Goal: Check status: Check status

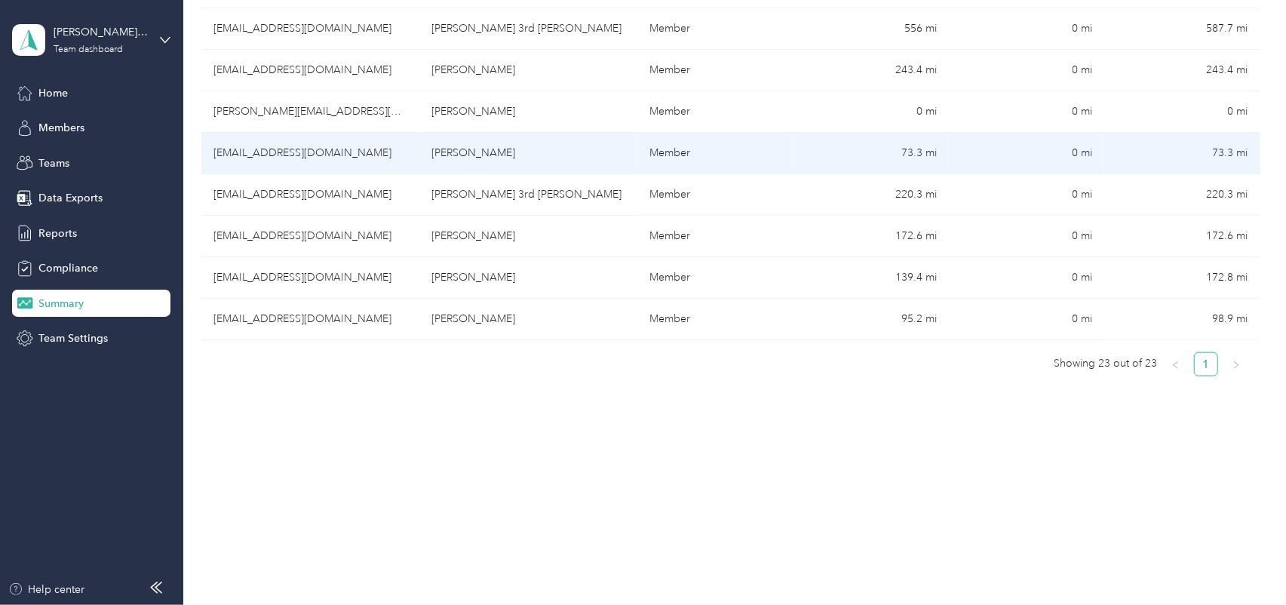
scroll to position [372, 0]
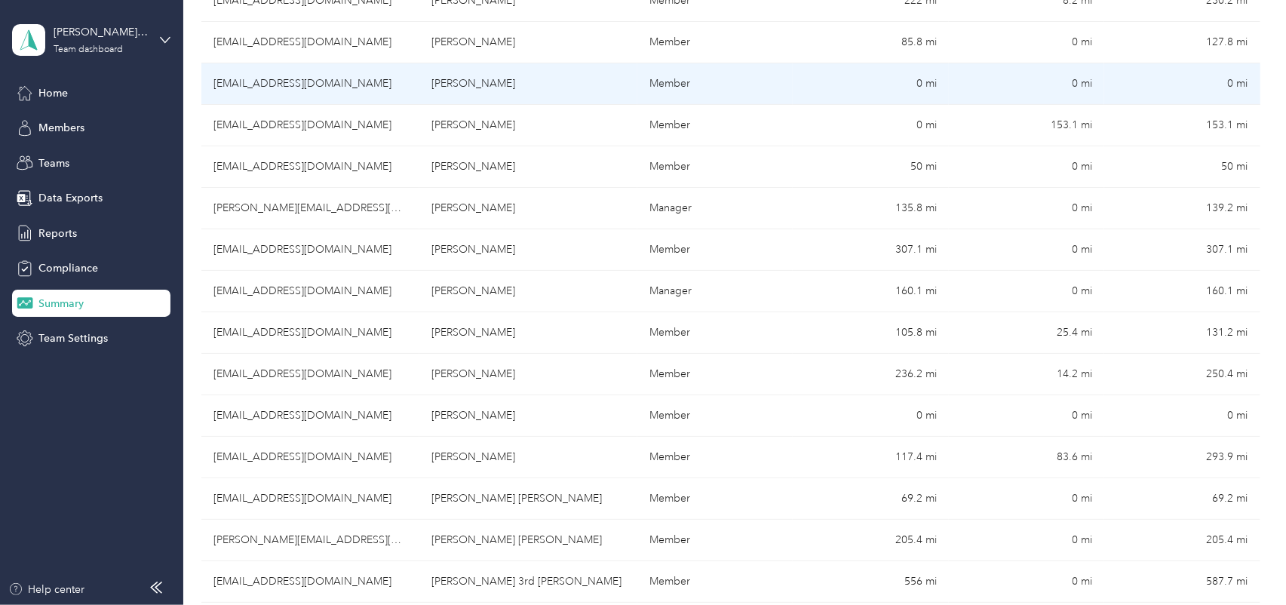
click at [276, 93] on td "[EMAIL_ADDRESS][DOMAIN_NAME]" at bounding box center [310, 83] width 218 height 41
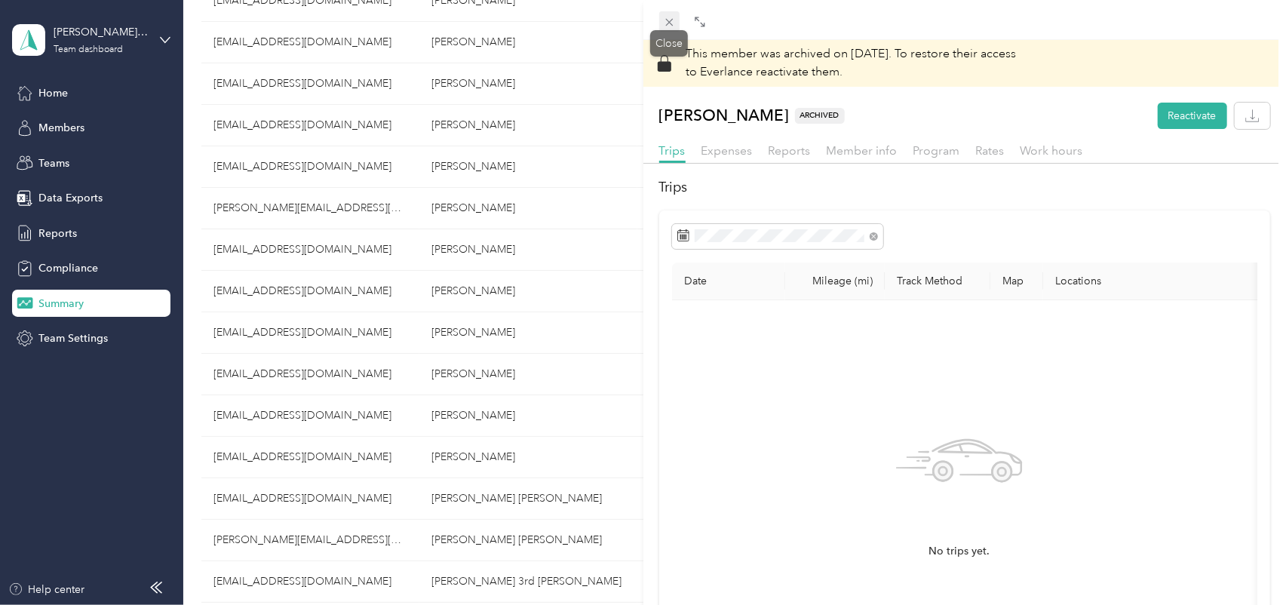
click at [673, 26] on icon at bounding box center [669, 22] width 13 height 13
